Goal: Complete application form

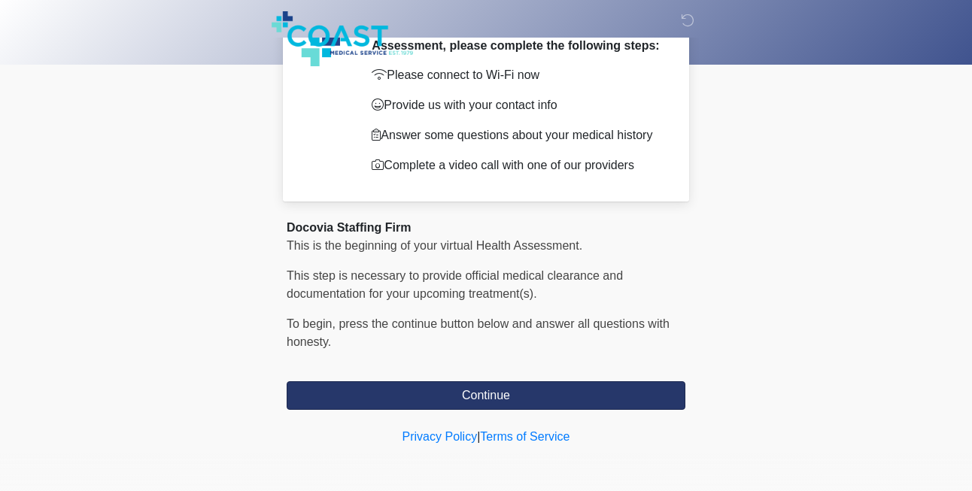
scroll to position [86, 0]
click at [485, 394] on button "Continue" at bounding box center [486, 395] width 399 height 29
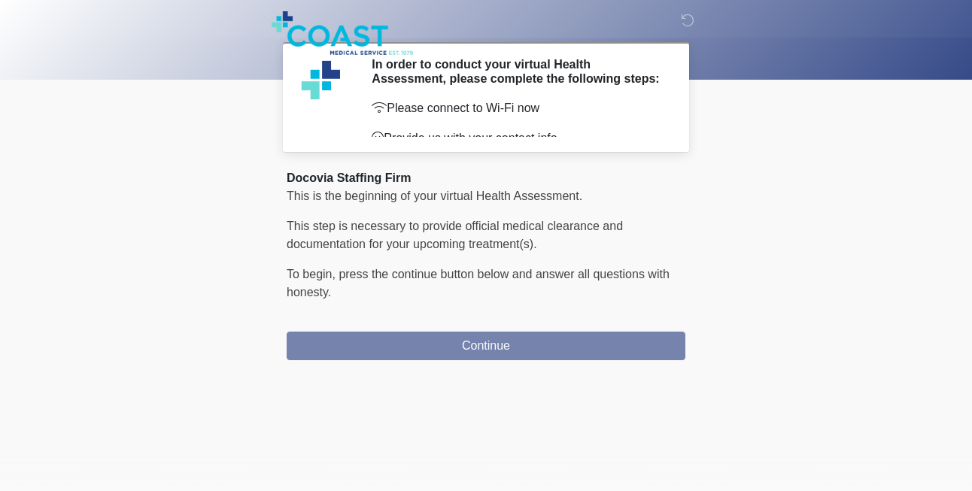
scroll to position [0, 0]
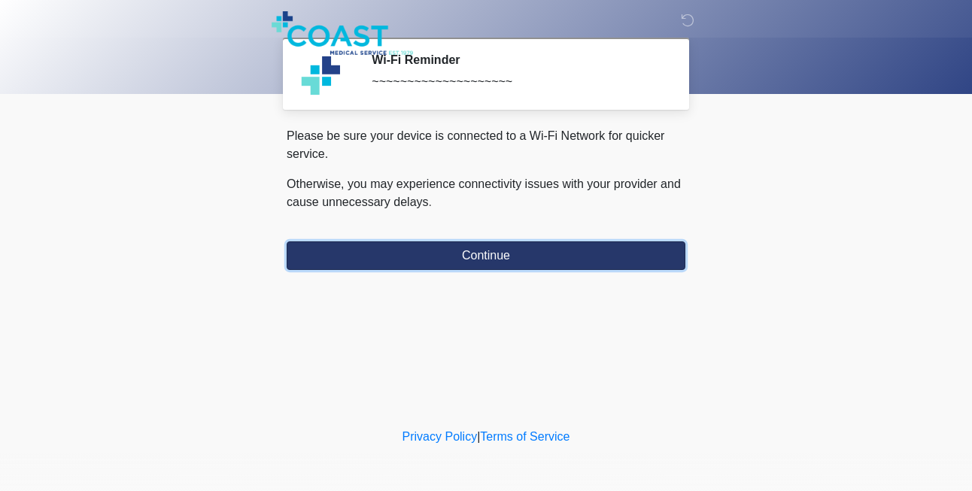
click at [500, 256] on button "Continue" at bounding box center [486, 255] width 399 height 29
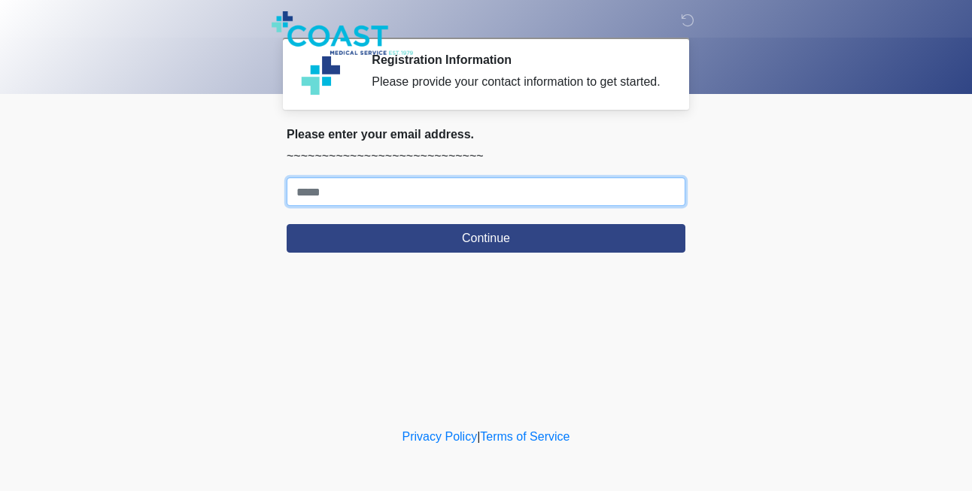
click at [437, 206] on input "Where should we email your response?" at bounding box center [486, 192] width 399 height 29
type input "**********"
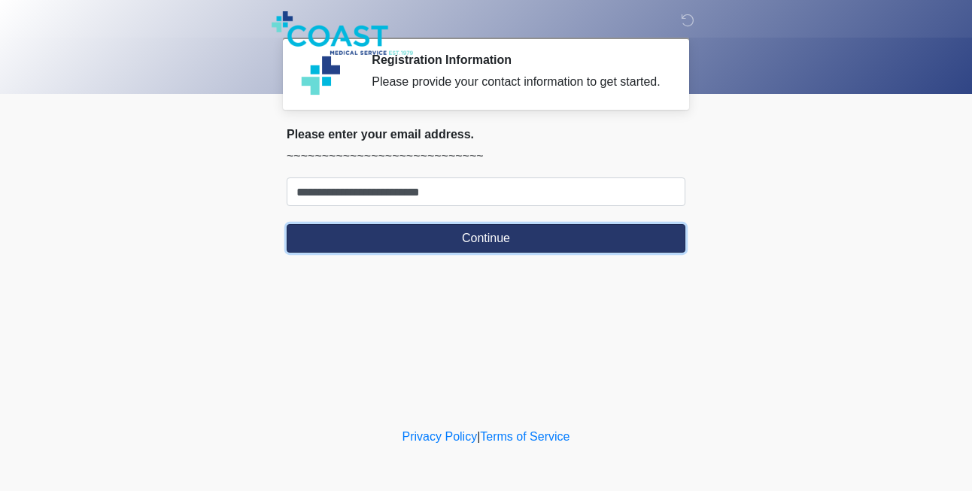
click at [466, 250] on button "Continue" at bounding box center [486, 238] width 399 height 29
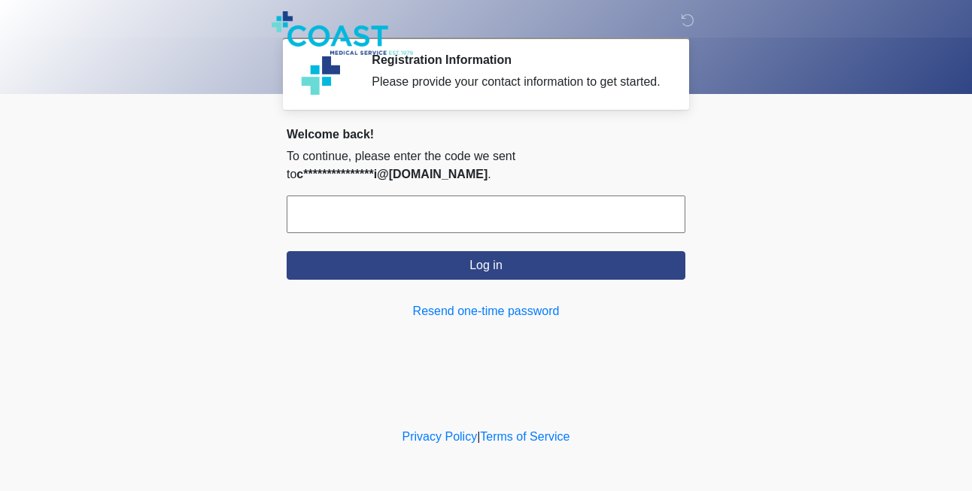
click at [402, 226] on input "text" at bounding box center [486, 215] width 399 height 38
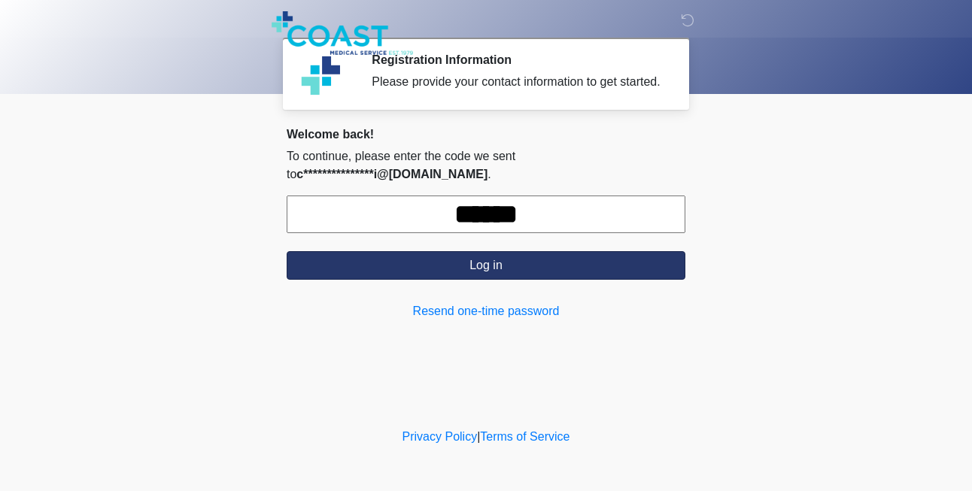
type input "******"
click at [522, 275] on button "Log in" at bounding box center [486, 265] width 399 height 29
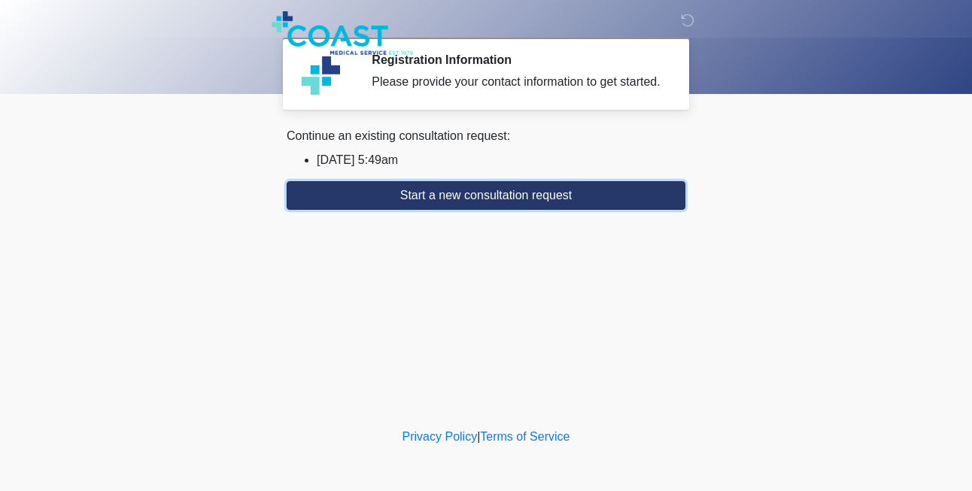
click at [520, 209] on button "Start a new consultation request" at bounding box center [486, 195] width 399 height 29
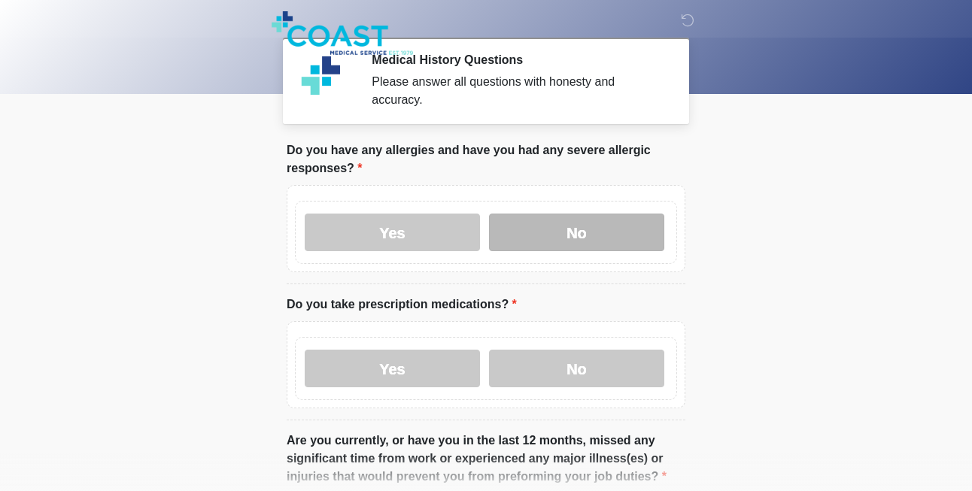
click at [545, 229] on label "No" at bounding box center [576, 233] width 175 height 38
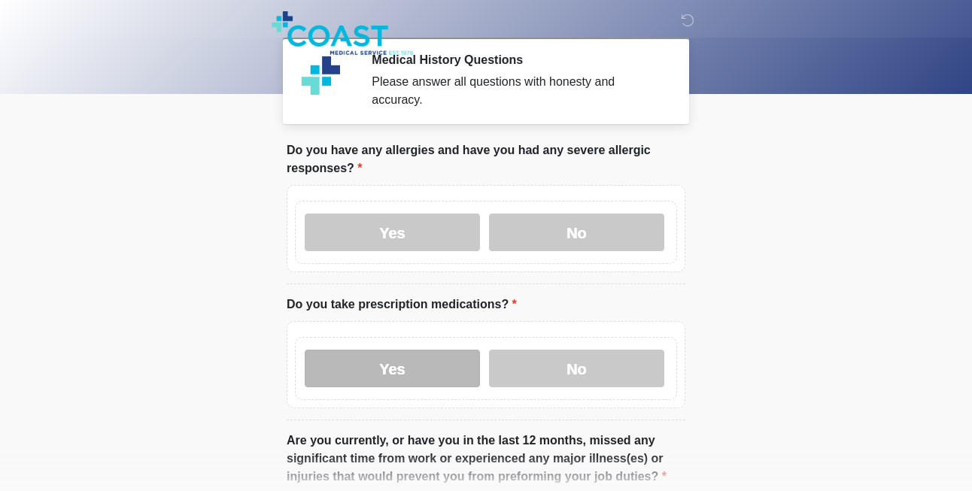
click at [439, 375] on label "Yes" at bounding box center [392, 369] width 175 height 38
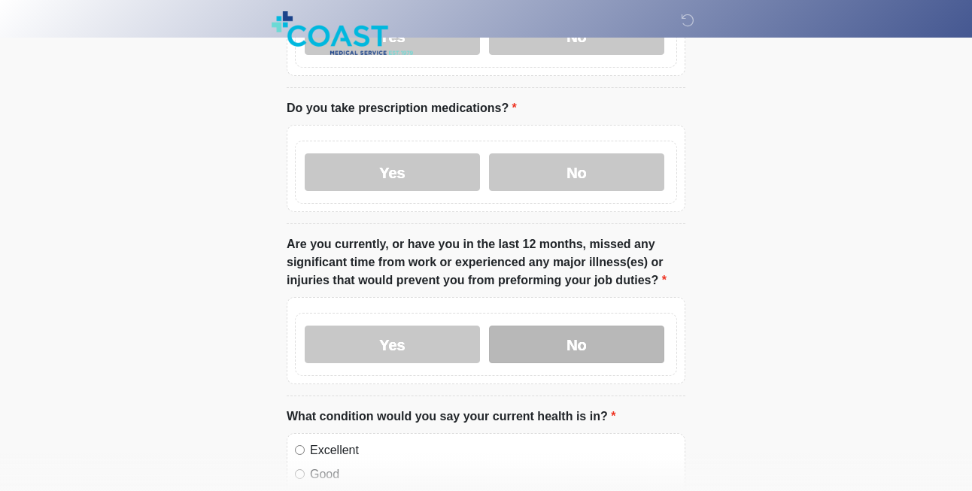
scroll to position [223, 0]
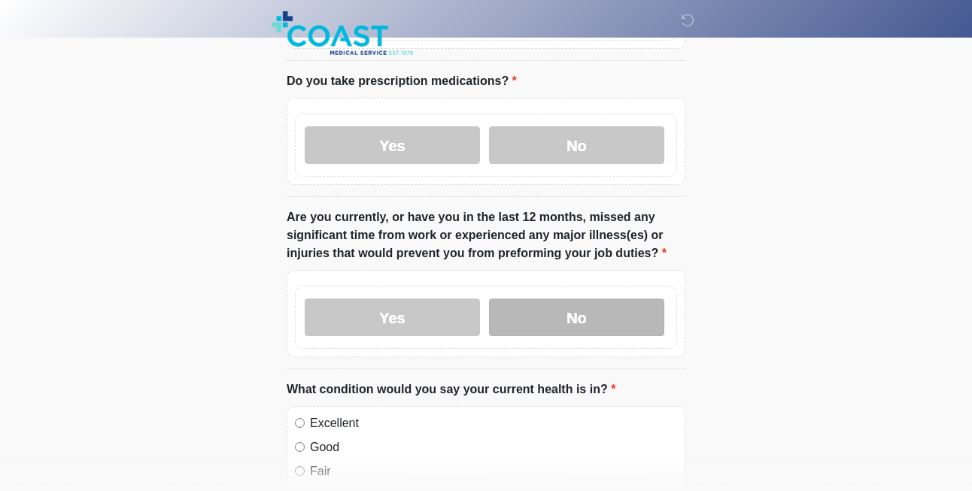
click at [542, 314] on label "No" at bounding box center [576, 318] width 175 height 38
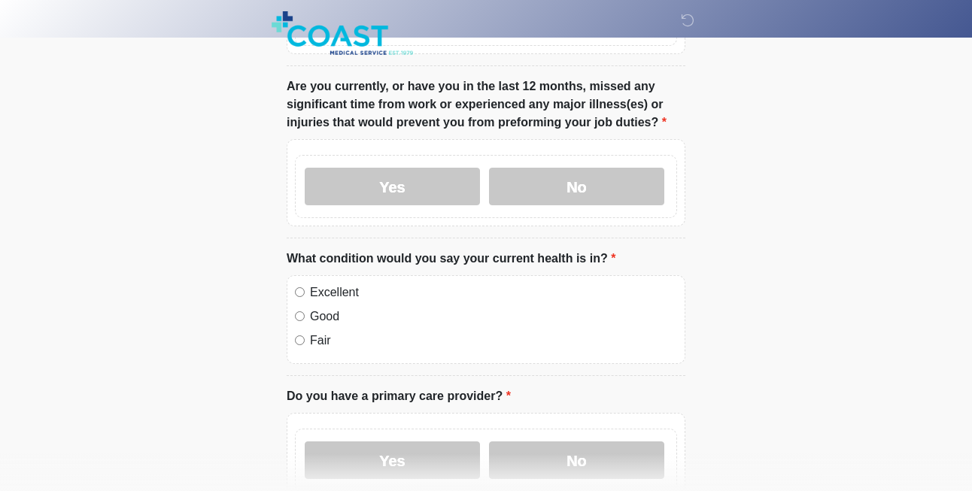
scroll to position [360, 0]
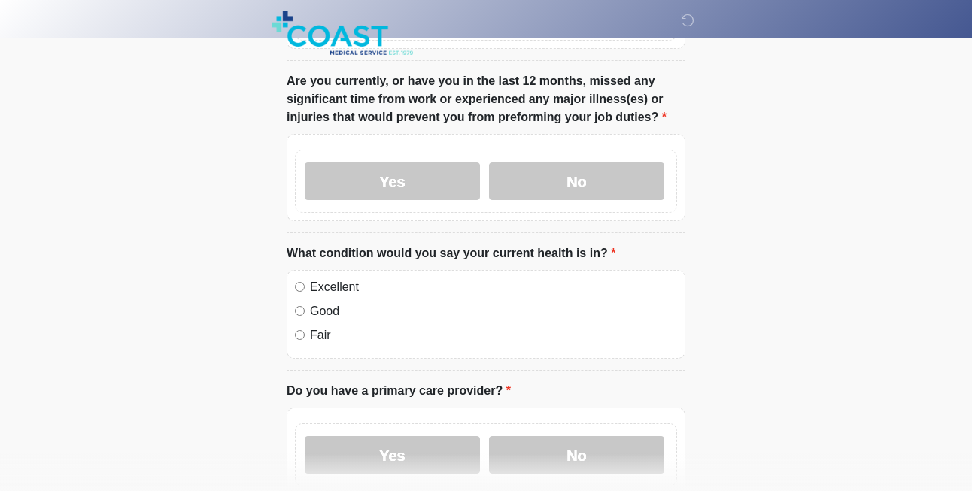
click at [305, 287] on div "Excellent" at bounding box center [486, 287] width 382 height 18
click at [418, 458] on label "Yes" at bounding box center [392, 455] width 175 height 38
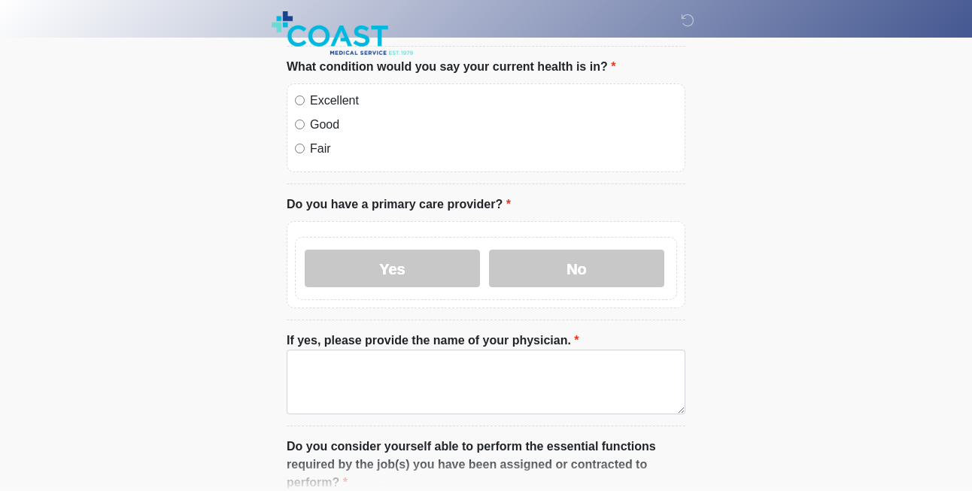
scroll to position [551, 0]
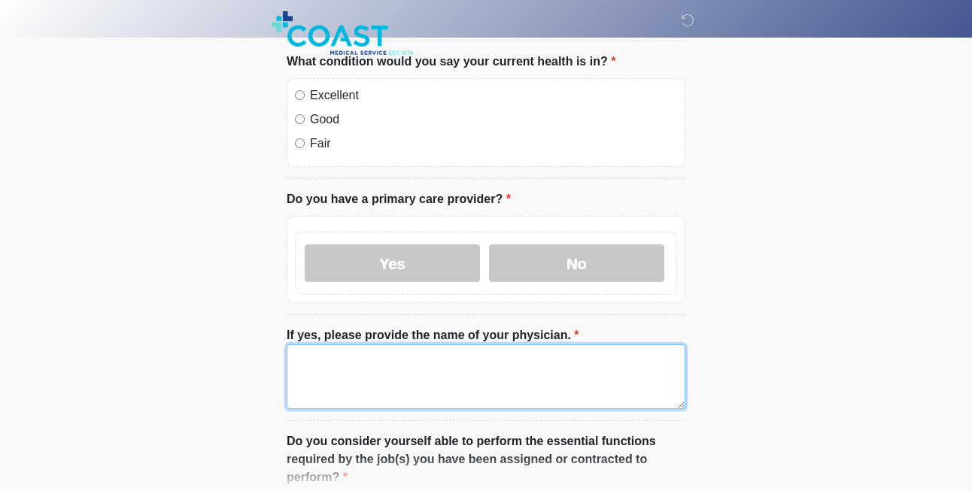
click at [412, 356] on textarea "If yes, please provide the name of your physician." at bounding box center [486, 377] width 399 height 65
type textarea "*"
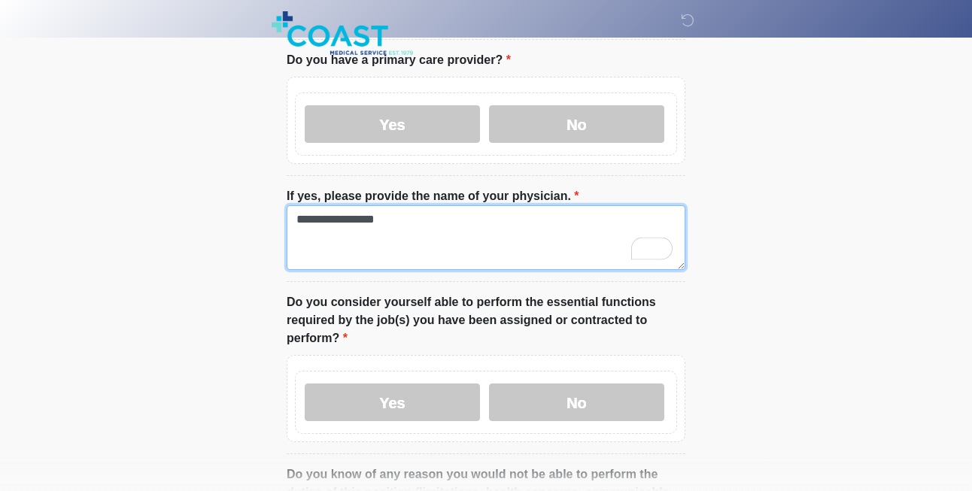
scroll to position [710, 0]
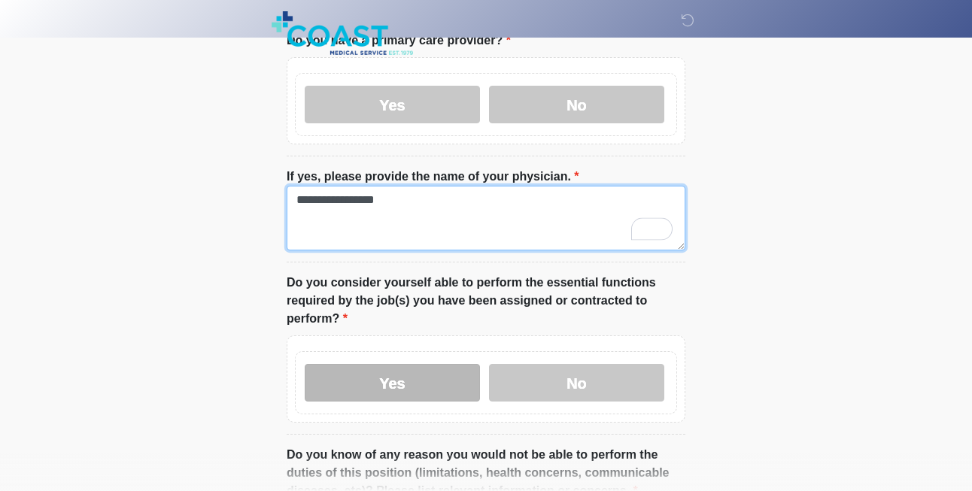
type textarea "**********"
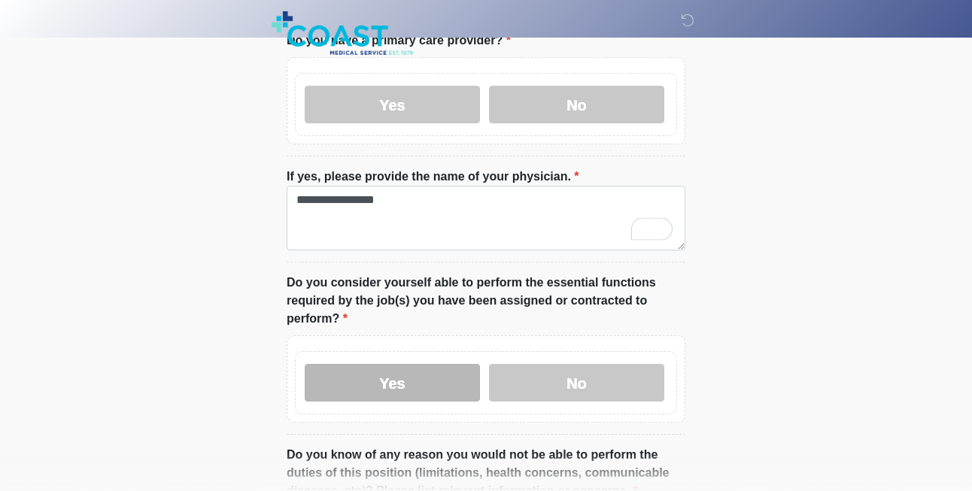
click at [413, 384] on label "Yes" at bounding box center [392, 383] width 175 height 38
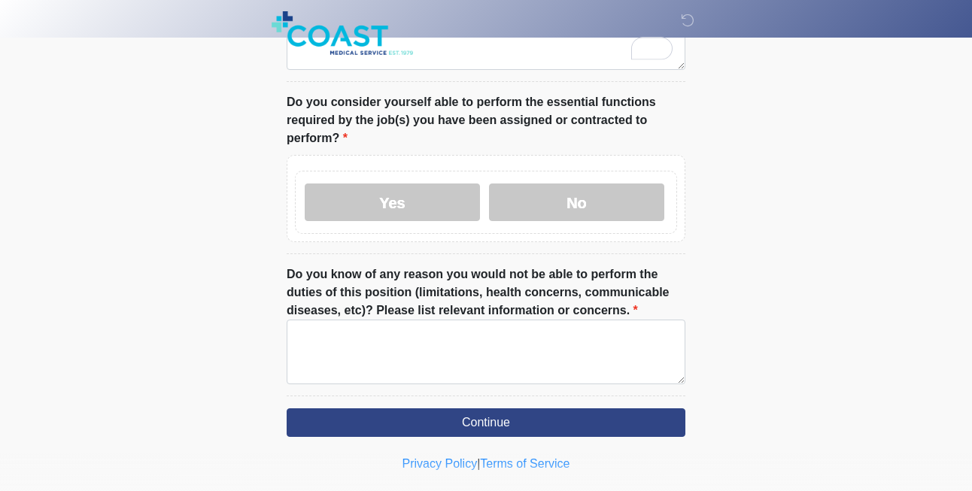
scroll to position [889, 0]
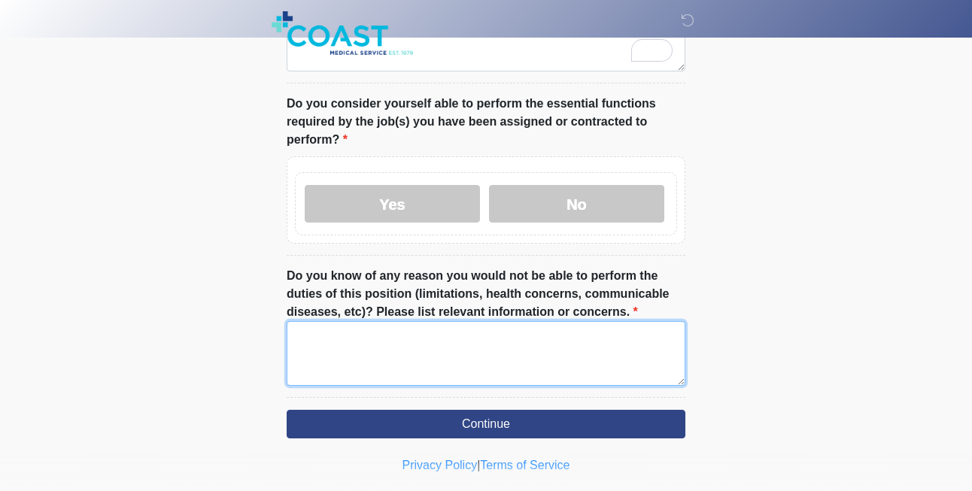
click at [420, 354] on textarea "Do you know of any reason you would not be able to perform the duties of this p…" at bounding box center [486, 353] width 399 height 65
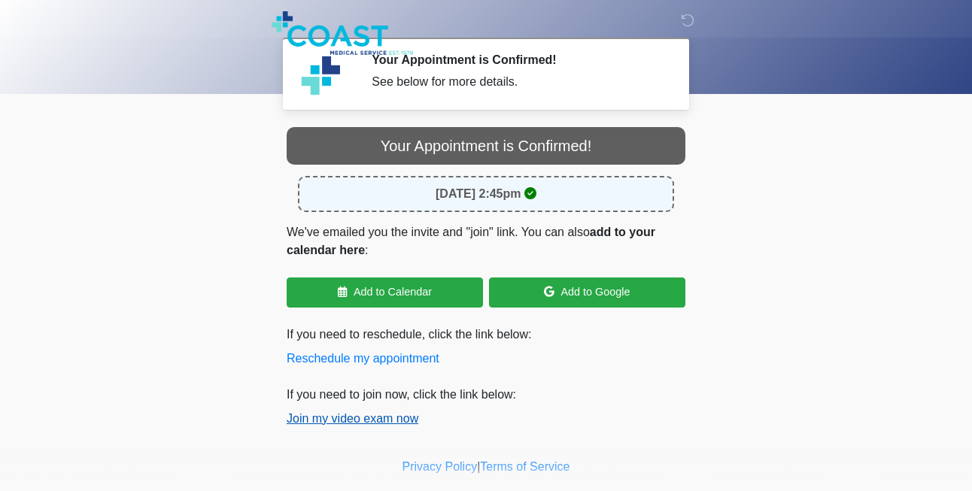
click at [378, 418] on button "Join my video exam now" at bounding box center [353, 419] width 132 height 18
